Goal: Register for event/course

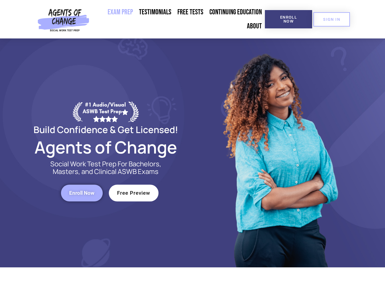
click at [193, 146] on div at bounding box center [280, 152] width 174 height 229
click at [288, 19] on span "Enroll Now" at bounding box center [289, 19] width 28 height 8
click at [332, 19] on span "SIGN IN" at bounding box center [331, 19] width 17 height 4
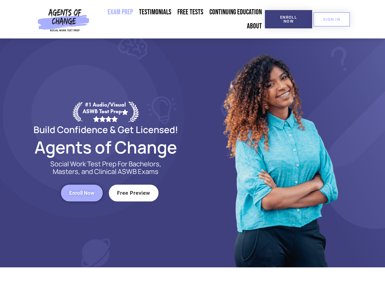
click at [82, 193] on span "Enroll Now" at bounding box center [81, 192] width 25 height 5
click at [133, 193] on span "Free Preview" at bounding box center [133, 192] width 33 height 5
